Goal: Entertainment & Leisure: Consume media (video, audio)

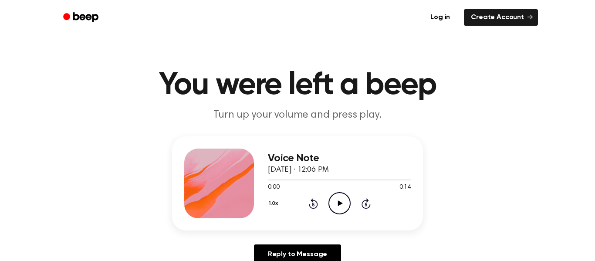
click at [346, 199] on icon "Play Audio" at bounding box center [339, 203] width 22 height 22
click at [334, 214] on div "Voice Note [DATE] · 12:07 PM 0:00 0:14 Your browser does not support the [objec…" at bounding box center [339, 184] width 143 height 70
click at [335, 213] on circle at bounding box center [339, 203] width 21 height 21
click at [317, 205] on icon at bounding box center [313, 203] width 9 height 10
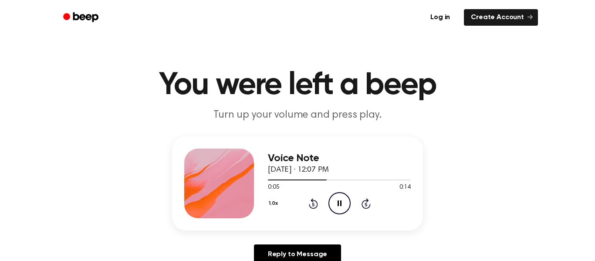
click at [317, 205] on icon at bounding box center [313, 203] width 9 height 10
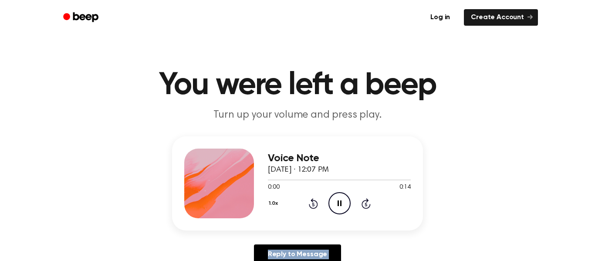
click at [317, 205] on icon at bounding box center [313, 203] width 9 height 10
click at [337, 203] on icon "Pause Audio" at bounding box center [339, 203] width 22 height 22
click at [337, 203] on icon "Play Audio" at bounding box center [339, 203] width 22 height 22
click at [330, 197] on icon "Play Audio" at bounding box center [339, 203] width 22 height 22
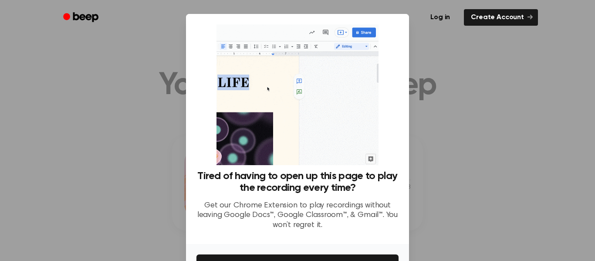
click at [593, 169] on div at bounding box center [297, 130] width 595 height 261
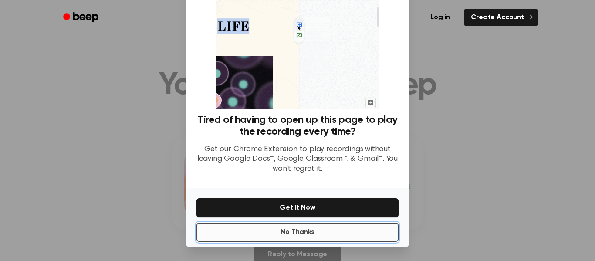
click at [309, 240] on button "No Thanks" at bounding box center [297, 232] width 202 height 19
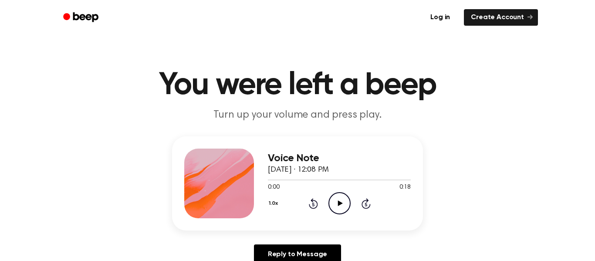
click at [337, 204] on icon "Play Audio" at bounding box center [339, 203] width 22 height 22
click at [338, 204] on icon at bounding box center [340, 203] width 4 height 6
click at [313, 199] on icon at bounding box center [313, 203] width 9 height 10
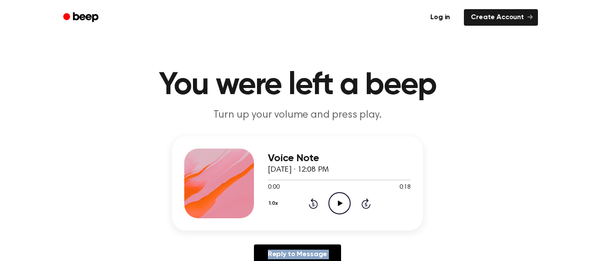
click at [346, 202] on icon "Play Audio" at bounding box center [339, 203] width 22 height 22
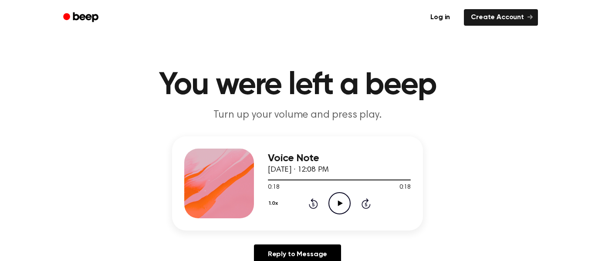
click at [335, 212] on icon "Play Audio" at bounding box center [339, 203] width 22 height 22
drag, startPoint x: 401, startPoint y: 182, endPoint x: 158, endPoint y: 214, distance: 244.7
click at [158, 214] on div "Voice Note September 25, 2025 · 12:08 PM 0:14 0:15 Your browser does not suppor…" at bounding box center [297, 203] width 574 height 135
click at [272, 180] on div at bounding box center [339, 179] width 143 height 7
click at [333, 203] on icon "Play Audio" at bounding box center [339, 203] width 22 height 22
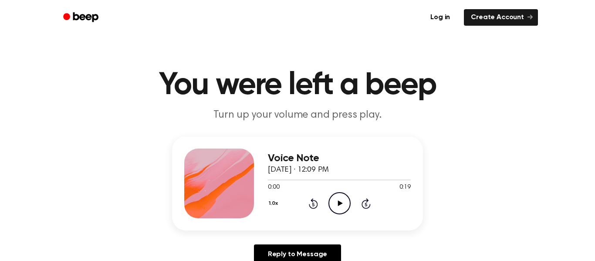
click at [329, 203] on icon "Play Audio" at bounding box center [339, 203] width 22 height 22
click at [225, 103] on header "You were left a beep Turn up your volume and press play." at bounding box center [297, 96] width 574 height 53
click at [318, 206] on div "1.0x Rewind 5 seconds Play Audio Skip 5 seconds" at bounding box center [339, 203] width 143 height 22
click at [317, 206] on icon at bounding box center [313, 203] width 9 height 10
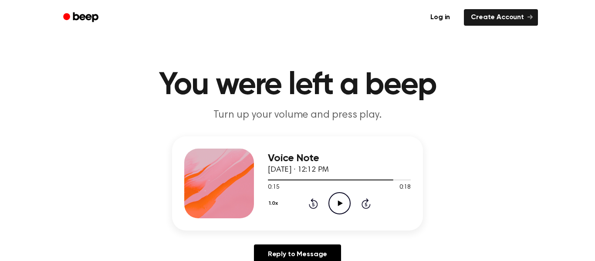
click at [317, 206] on icon at bounding box center [313, 203] width 9 height 10
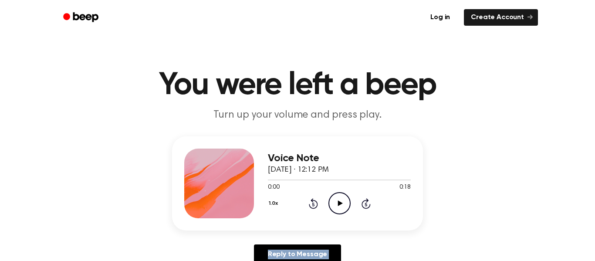
click at [317, 206] on icon at bounding box center [313, 203] width 9 height 10
